Goal: Check status

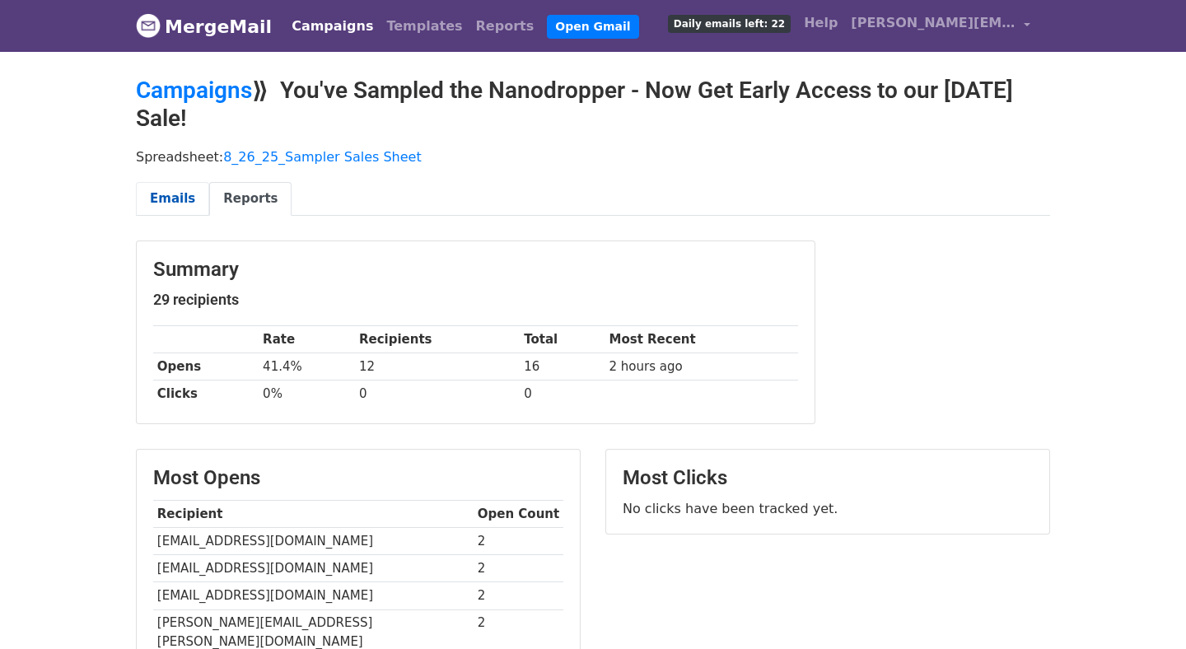
click at [158, 201] on link "Emails" at bounding box center [172, 199] width 73 height 34
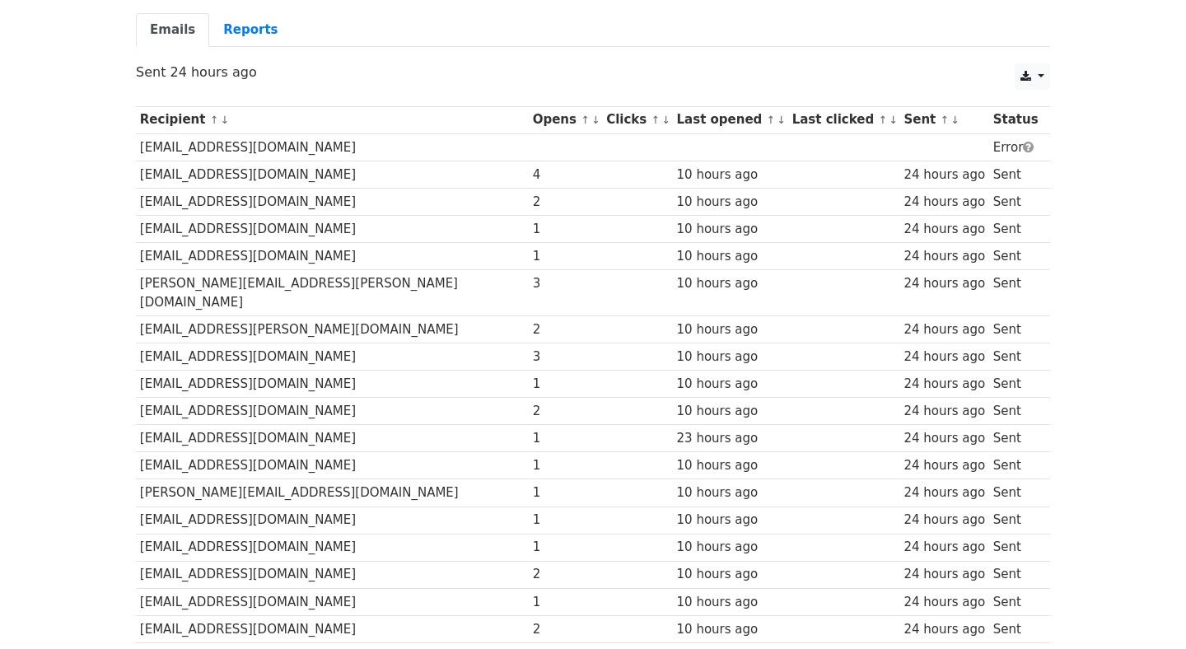
scroll to position [152, 0]
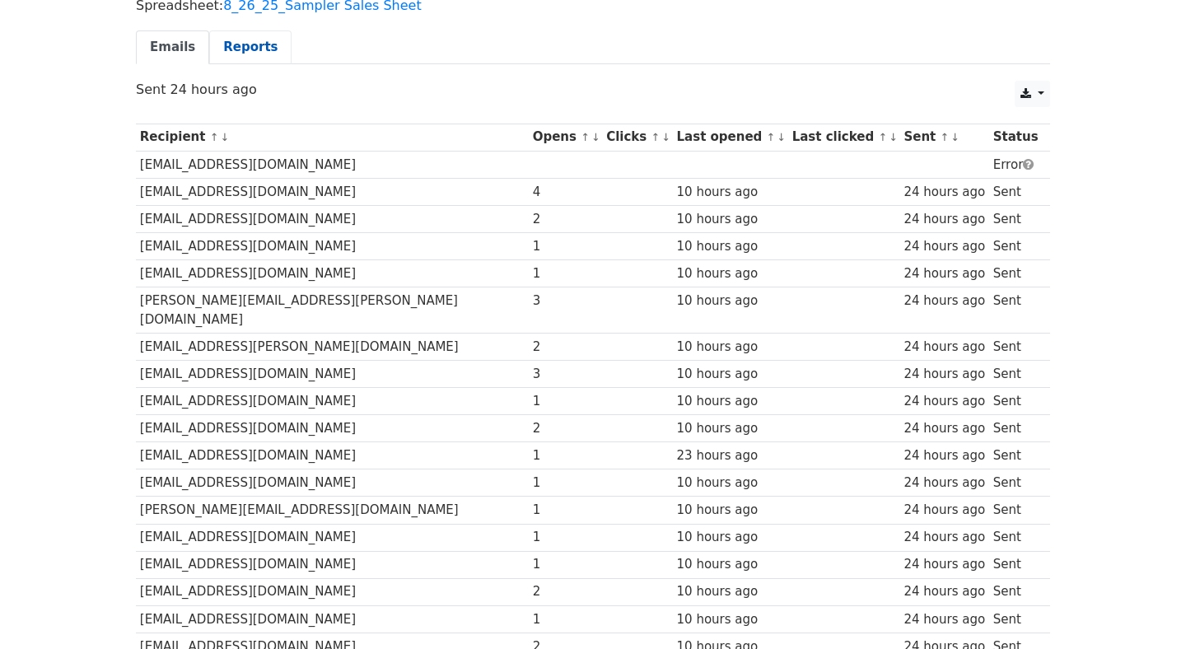
click at [263, 51] on link "Reports" at bounding box center [250, 47] width 82 height 34
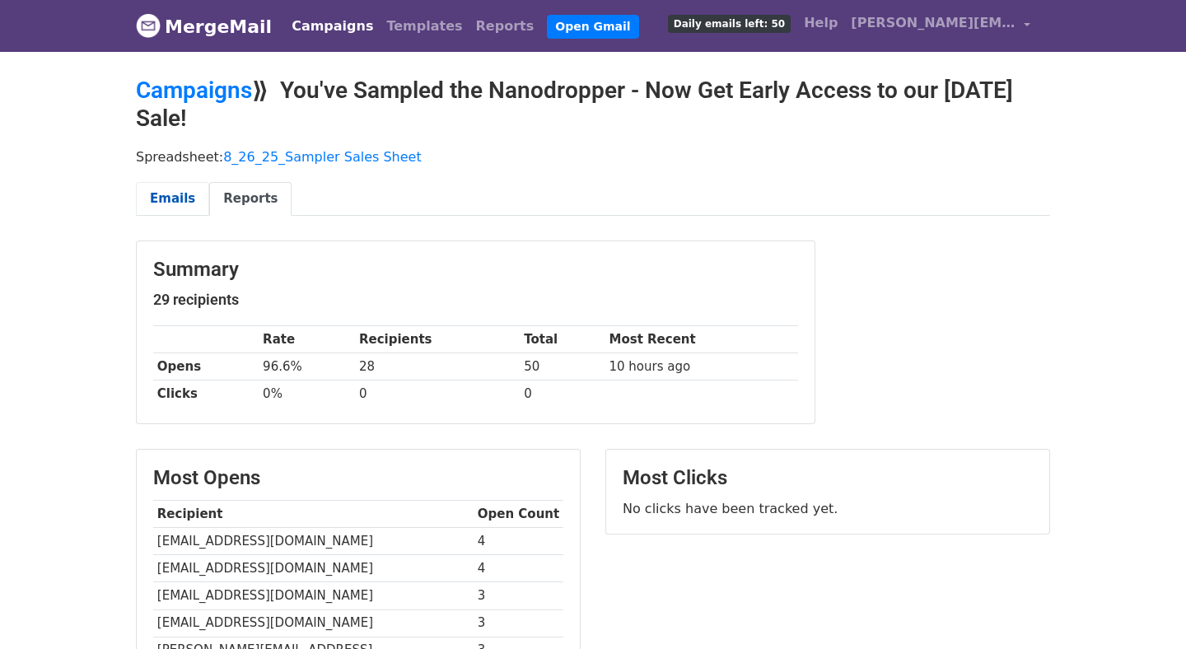
click at [168, 197] on link "Emails" at bounding box center [172, 199] width 73 height 34
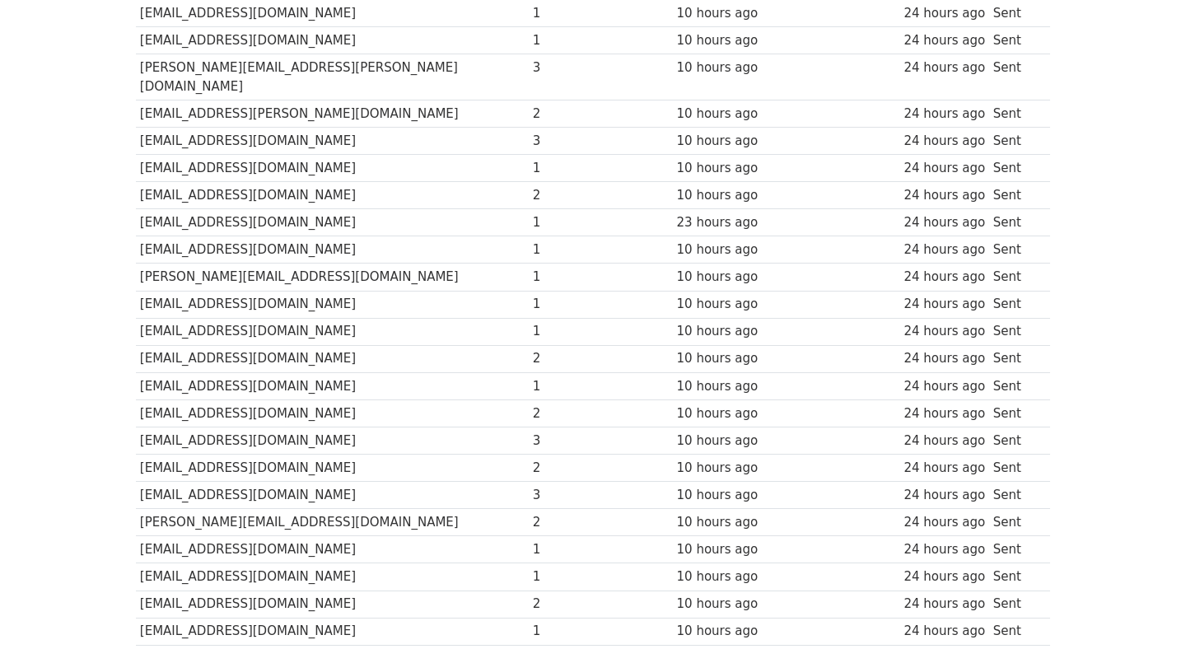
scroll to position [7, 0]
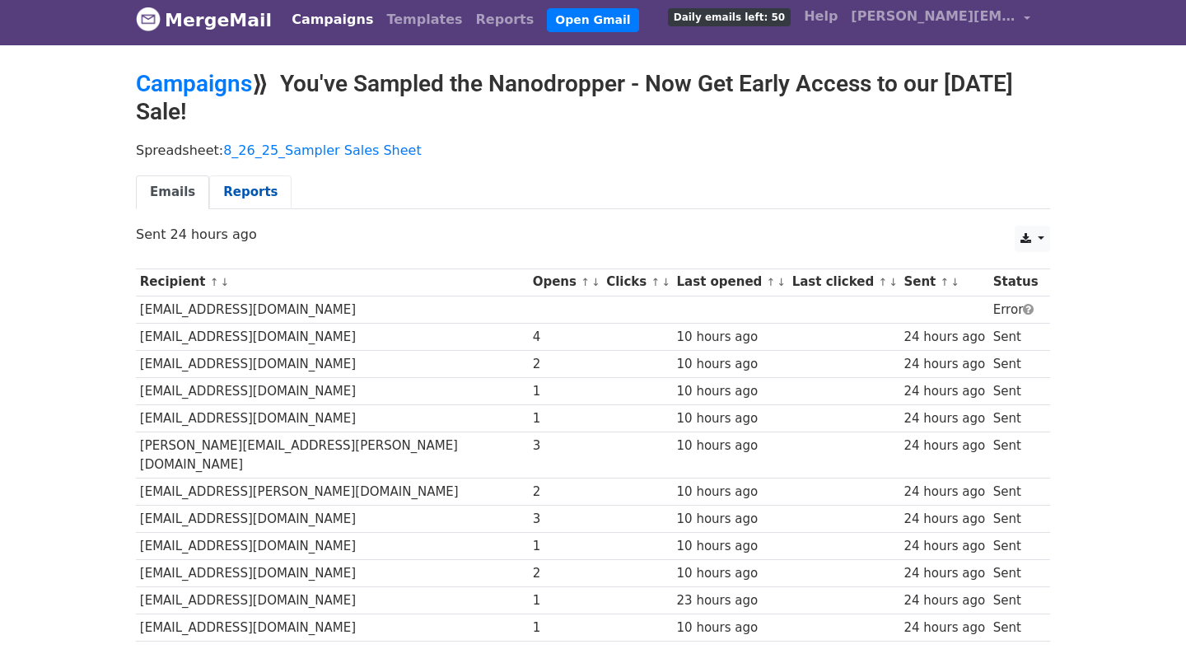
click at [223, 193] on link "Reports" at bounding box center [250, 192] width 82 height 34
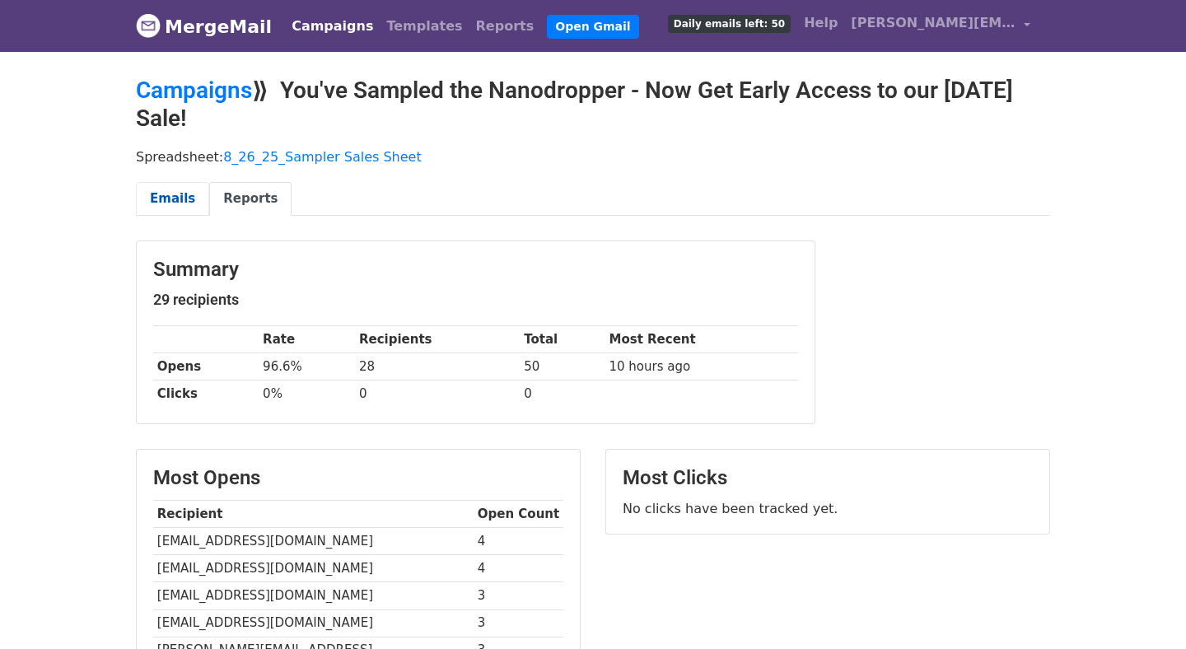
click at [175, 203] on link "Emails" at bounding box center [172, 199] width 73 height 34
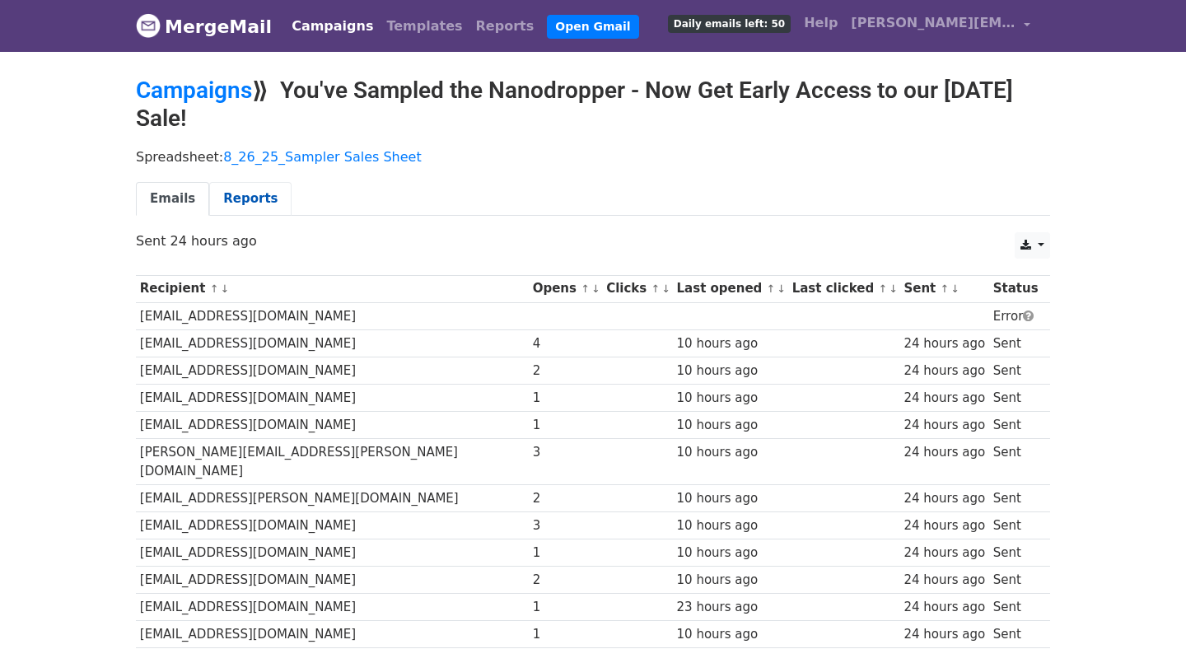
click at [217, 203] on link "Reports" at bounding box center [250, 199] width 82 height 34
